Goal: Task Accomplishment & Management: Use online tool/utility

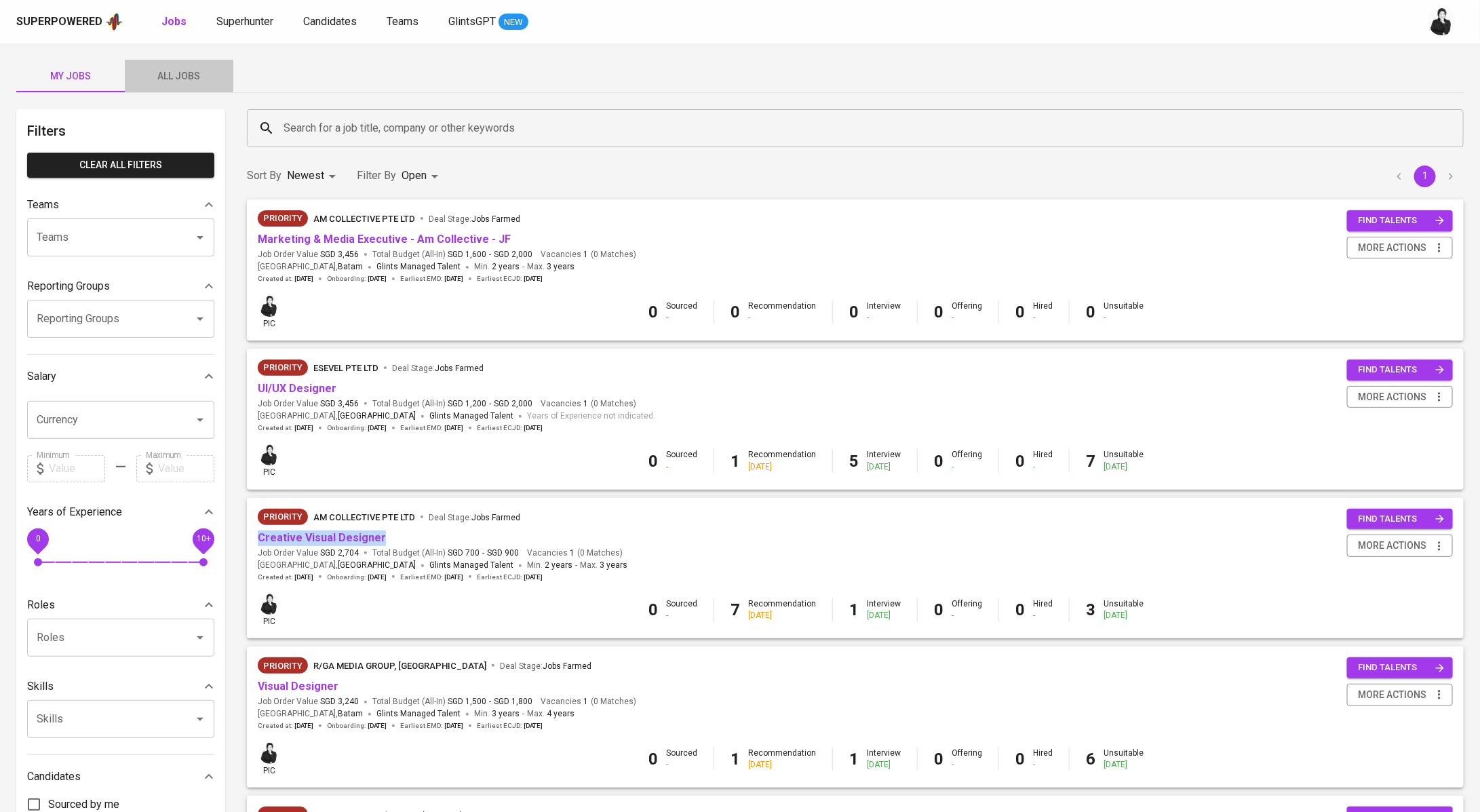
click at [177, 79] on span "All Jobs" at bounding box center [179, 76] width 92 height 17
click at [485, 131] on input "Search for a job title, company or other keywords" at bounding box center [859, 128] width 1158 height 26
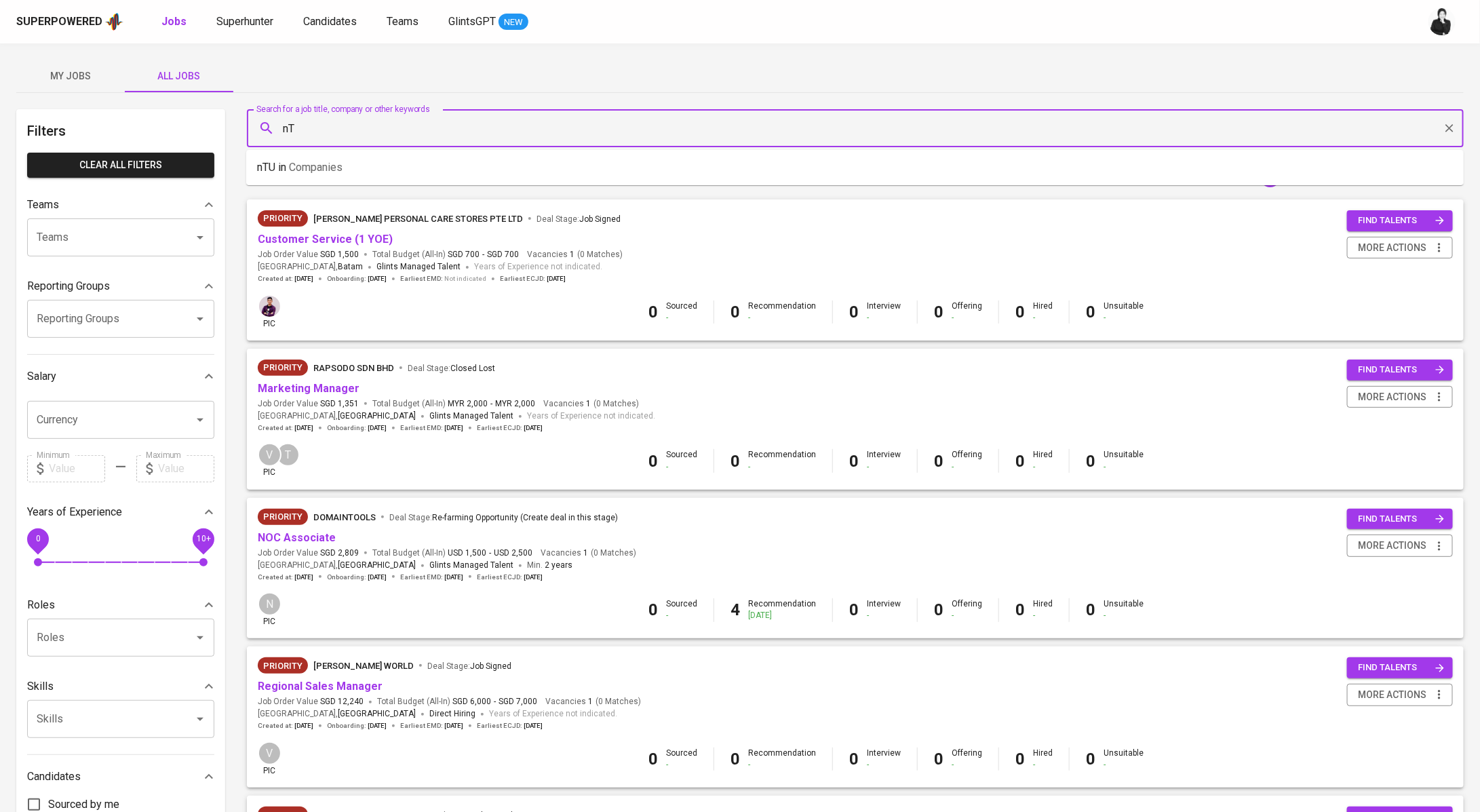
type input "n"
type input "NTUC Learning"
click at [533, 158] on li "NTUC Learning in Companies" at bounding box center [855, 168] width 1218 height 25
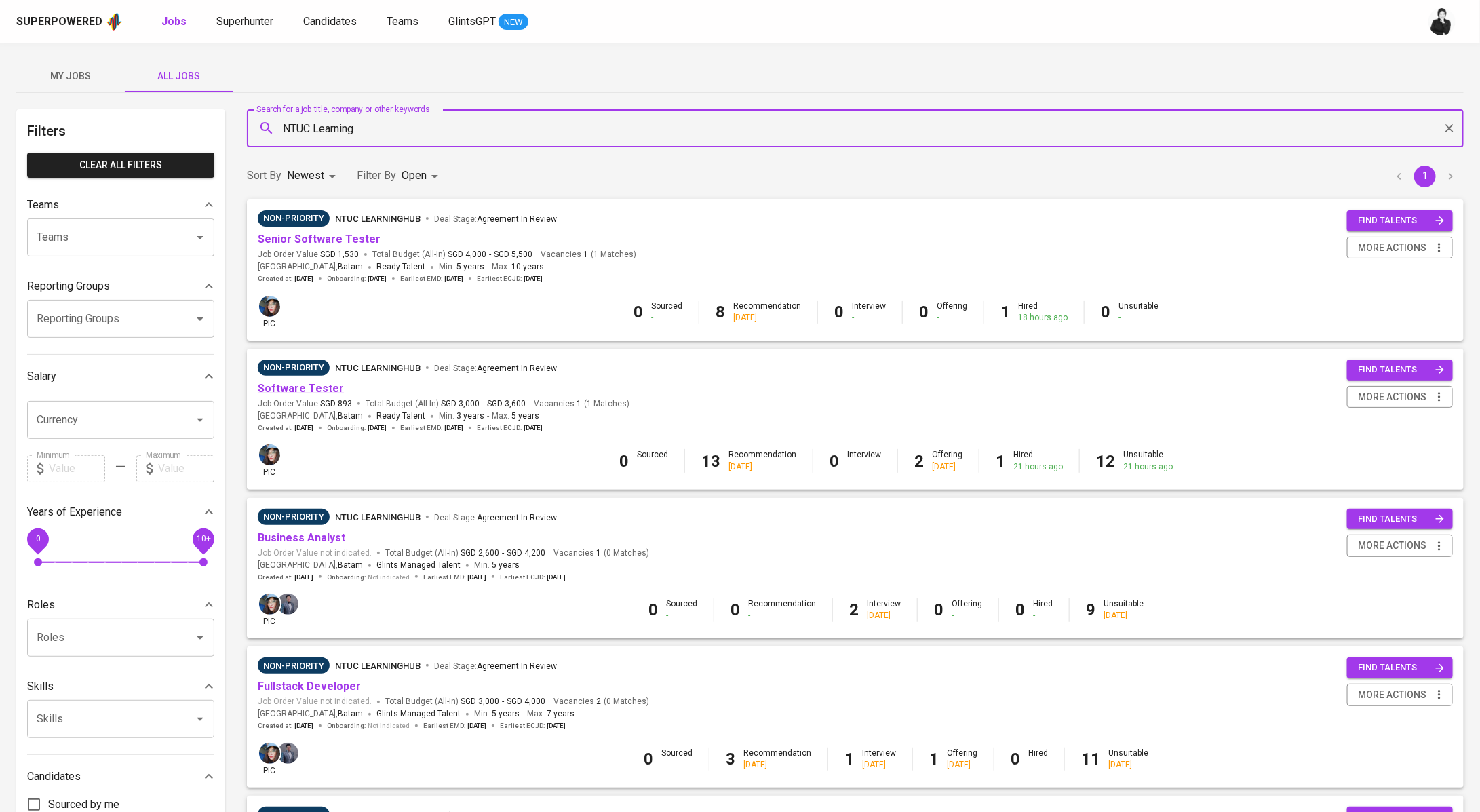
click at [321, 385] on link "Software Tester" at bounding box center [300, 388] width 86 height 13
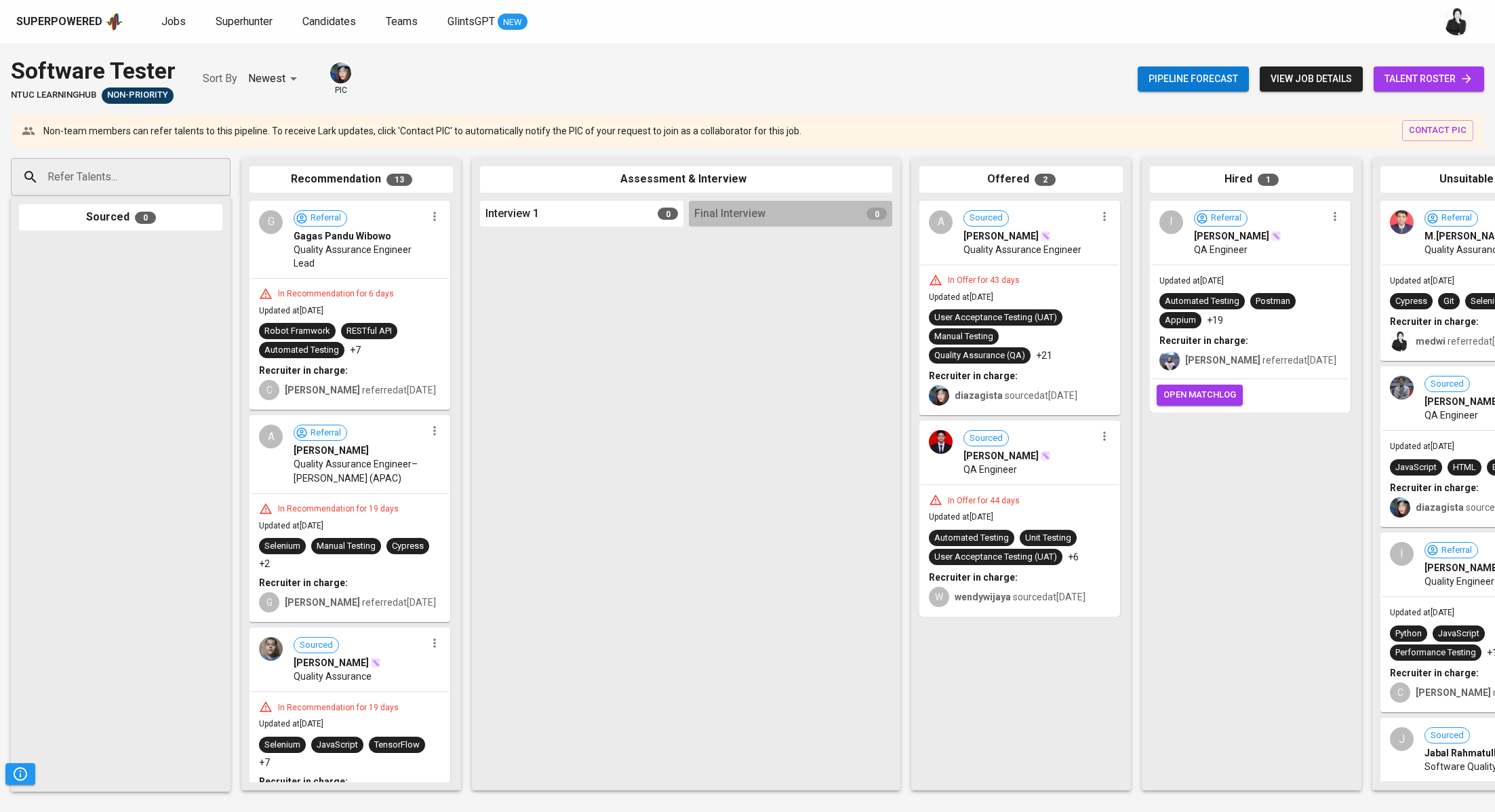
click at [1424, 81] on span "talent roster" at bounding box center [1429, 79] width 89 height 17
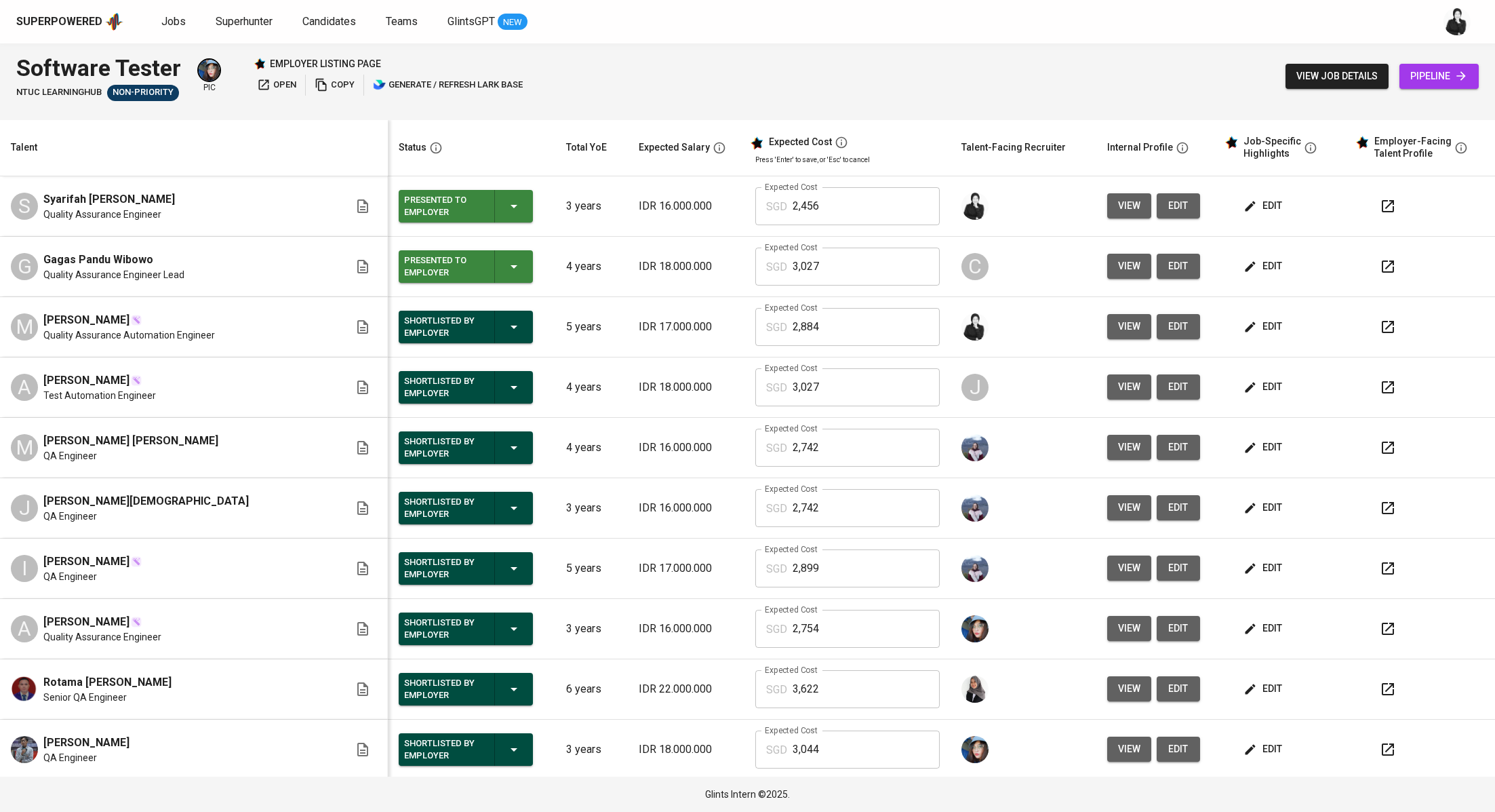
click at [1380, 327] on icon "button" at bounding box center [1388, 327] width 16 height 16
click at [175, 25] on span "Jobs" at bounding box center [173, 21] width 25 height 13
